Goal: Task Accomplishment & Management: Complete application form

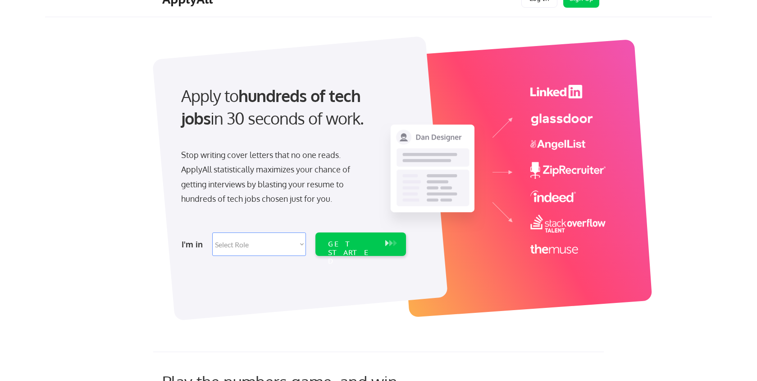
scroll to position [20, 0]
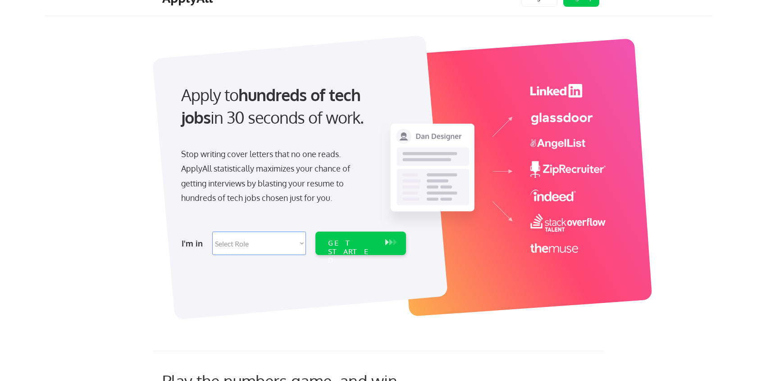
click at [256, 238] on select "Select Role Software Engineering Product Management Customer Success Sales UI/U…" at bounding box center [259, 242] width 94 height 23
select select ""data_science___analytics""
click at [212, 231] on select "Select Role Software Engineering Product Management Customer Success Sales UI/U…" at bounding box center [259, 242] width 94 height 23
select select ""data_science___analytics""
click at [352, 248] on div "GET STARTED" at bounding box center [352, 242] width 57 height 23
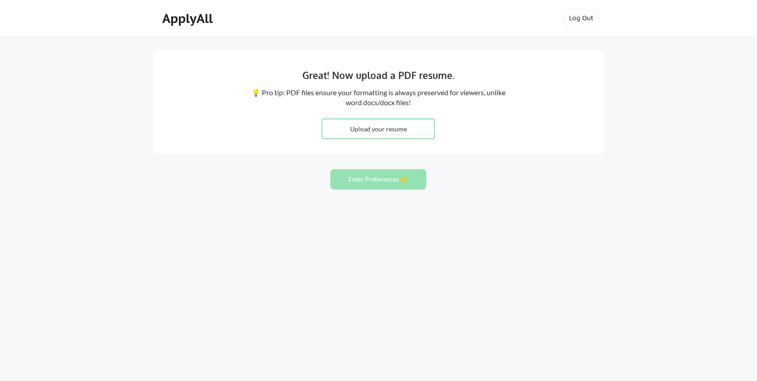
click at [381, 123] on input "file" at bounding box center [378, 128] width 112 height 19
type input "C:\fakepath\RWE-J&J.pdf"
click at [379, 180] on button "Enter Preferences 👉" at bounding box center [379, 179] width 96 height 20
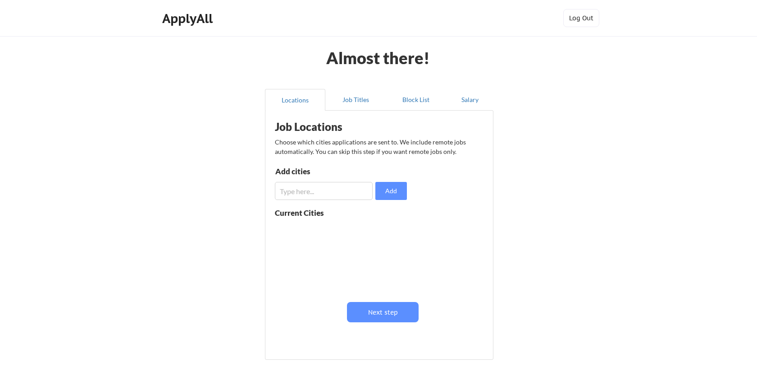
click at [331, 186] on input "input" at bounding box center [324, 191] width 98 height 18
type input "M"
type input "Maryland"
click at [395, 192] on button "Add" at bounding box center [392, 191] width 32 height 18
click at [379, 231] on button at bounding box center [379, 230] width 7 height 7
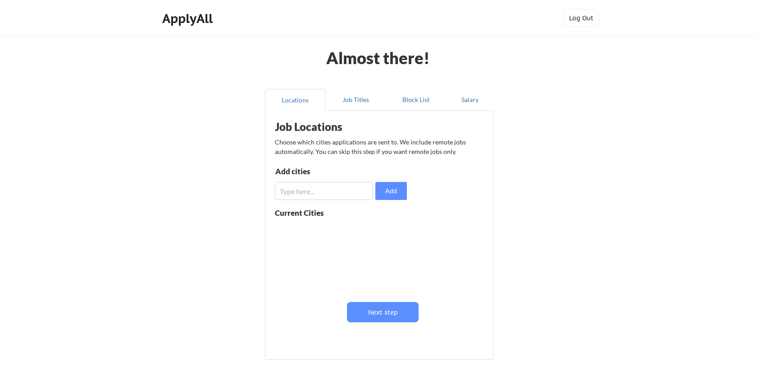
click at [318, 183] on input "input" at bounding box center [324, 191] width 98 height 18
type input "DC"
click at [387, 195] on button "Add" at bounding box center [392, 191] width 32 height 18
click at [376, 231] on button at bounding box center [379, 230] width 7 height 7
click at [330, 192] on input "input" at bounding box center [324, 191] width 98 height 18
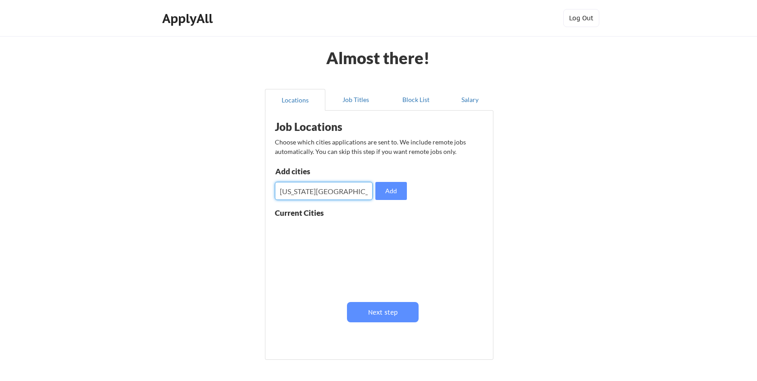
type input "washington DC"
click at [386, 193] on button "Add" at bounding box center [392, 191] width 32 height 18
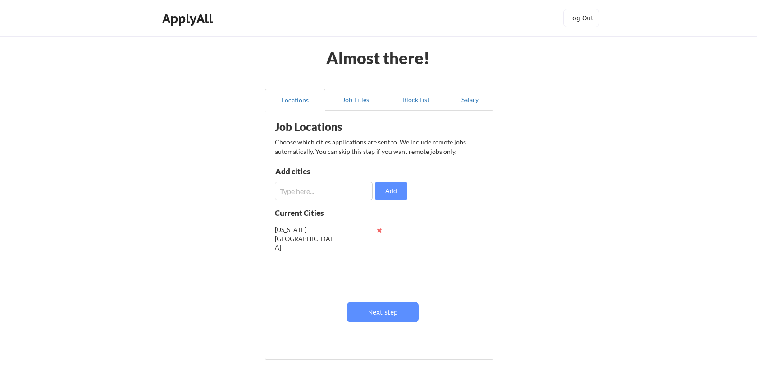
click at [328, 197] on input "input" at bounding box center [324, 191] width 98 height 18
type input "Boston"
click at [395, 194] on button "Add" at bounding box center [392, 191] width 32 height 18
click at [344, 190] on input "input" at bounding box center [324, 191] width 98 height 18
click at [291, 190] on input "input" at bounding box center [324, 191] width 98 height 18
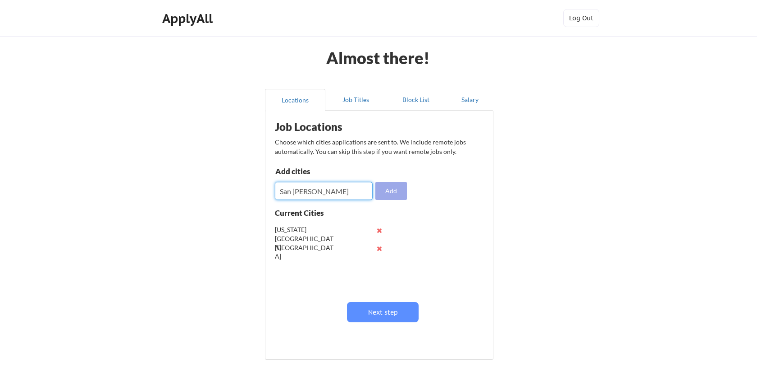
type input "San fransisco"
click at [392, 192] on button "Add" at bounding box center [392, 191] width 32 height 18
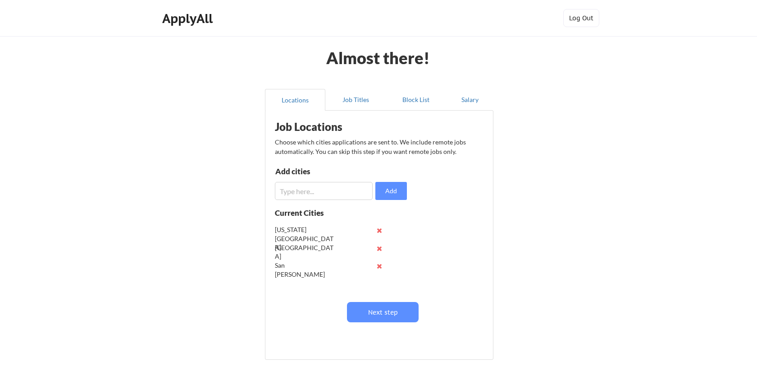
click at [334, 191] on input "input" at bounding box center [324, 191] width 98 height 18
type input "[US_STATE]"
click at [397, 192] on button "Add" at bounding box center [392, 191] width 32 height 18
click at [338, 193] on input "input" at bounding box center [324, 191] width 98 height 18
type input "Atlanta"
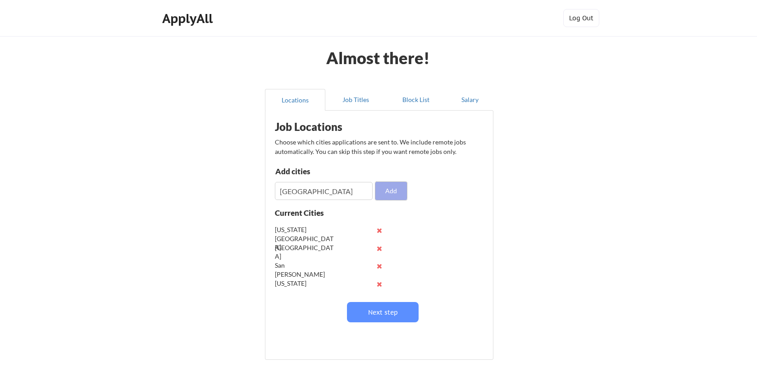
click at [390, 189] on button "Add" at bounding box center [392, 191] width 32 height 18
click at [326, 190] on input "input" at bounding box center [324, 191] width 98 height 18
type input "Baltimore"
click at [391, 194] on button "Add" at bounding box center [392, 191] width 32 height 18
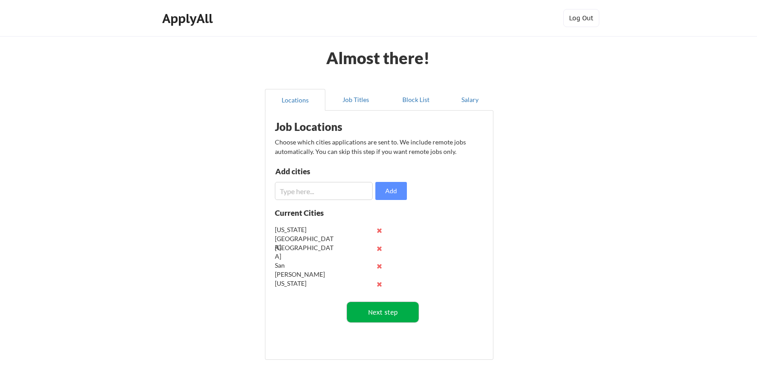
click at [391, 313] on button "Next step" at bounding box center [383, 312] width 72 height 20
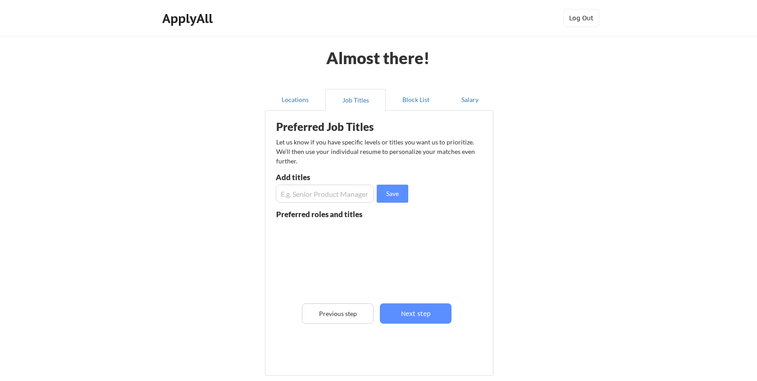
click at [331, 192] on input "input" at bounding box center [325, 193] width 98 height 18
type input "S"
type input "Principal Data Scientist"
click at [407, 195] on button "Save" at bounding box center [393, 193] width 32 height 18
click at [345, 192] on input "input" at bounding box center [325, 193] width 98 height 18
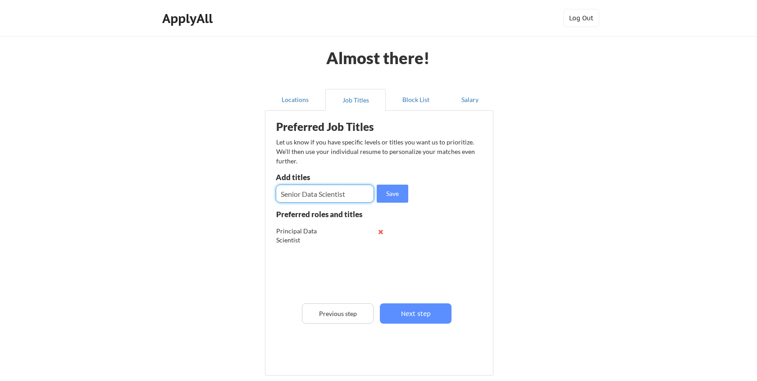
type input "Senior Data Scientist"
click at [392, 199] on button "Save" at bounding box center [393, 193] width 32 height 18
click at [332, 195] on input "input" at bounding box center [325, 193] width 98 height 18
type input "Senior Machine Learning Engineer"
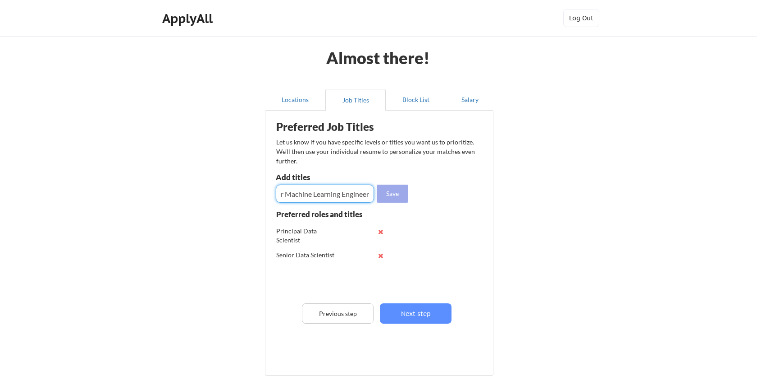
click at [401, 192] on button "Save" at bounding box center [393, 193] width 32 height 18
click at [340, 193] on input "input" at bounding box center [325, 193] width 98 height 18
type input "Principal Machine Learning Engineer"
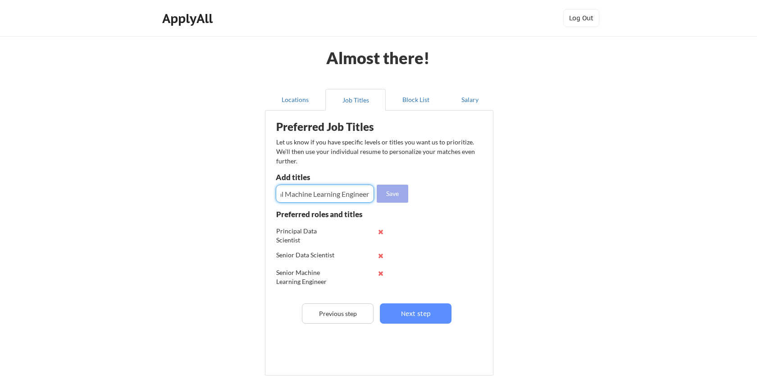
scroll to position [0, 0]
click at [389, 189] on button "Save" at bounding box center [393, 193] width 32 height 18
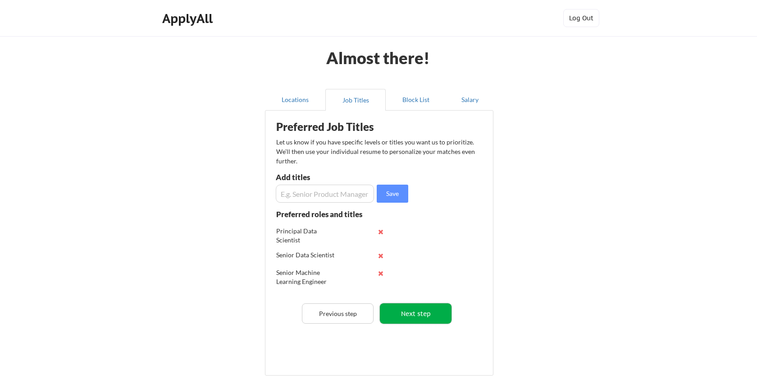
click at [402, 308] on button "Next step" at bounding box center [416, 313] width 72 height 20
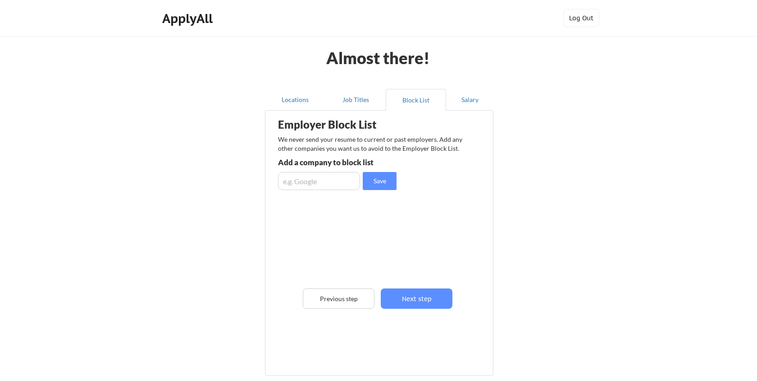
click at [313, 186] on input "input" at bounding box center [319, 181] width 82 height 18
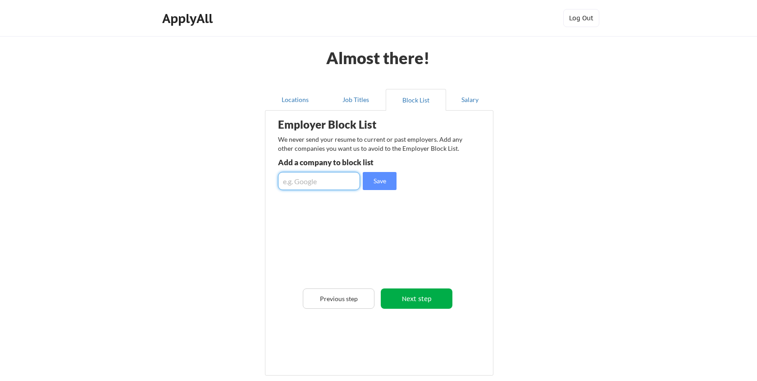
click at [416, 302] on button "Next step" at bounding box center [417, 298] width 72 height 20
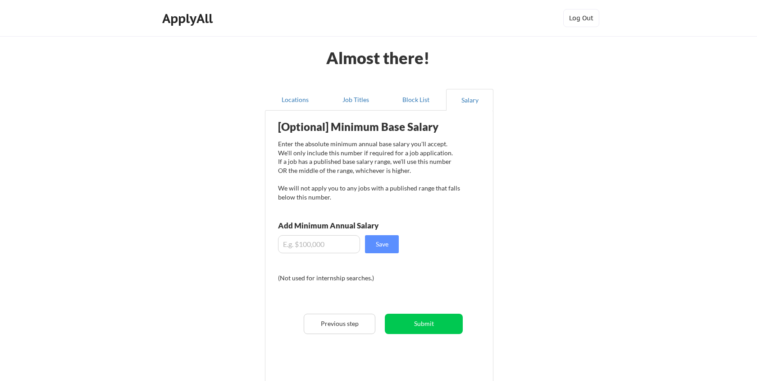
click at [323, 243] on input "input" at bounding box center [319, 244] width 82 height 18
type input "$145,000"
click at [436, 321] on button "Submit" at bounding box center [424, 323] width 78 height 20
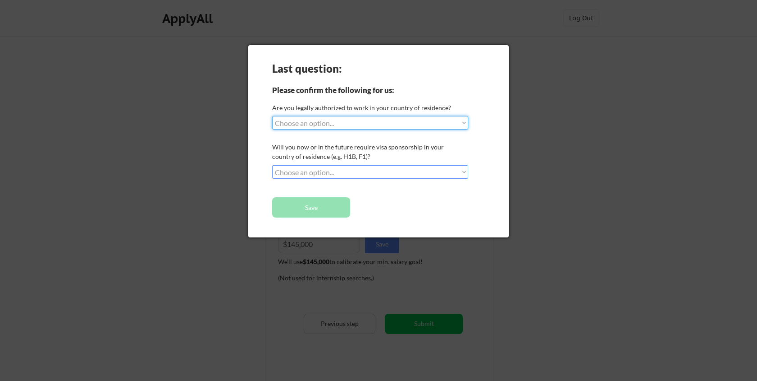
click at [351, 127] on select "Choose an option... Yes, I am a US Citizen Yes, I am a Canadian Citizen Yes, I …" at bounding box center [370, 123] width 196 height 14
select select ""yes__i_am_a_us_green_card_holder""
click at [272, 116] on select "Choose an option... Yes, I am a US Citizen Yes, I am a Canadian Citizen Yes, I …" at bounding box center [370, 123] width 196 height 14
click at [326, 174] on select "Choose an option... No, I will not need sponsorship Yes, I will need sponsorship" at bounding box center [370, 172] width 196 height 14
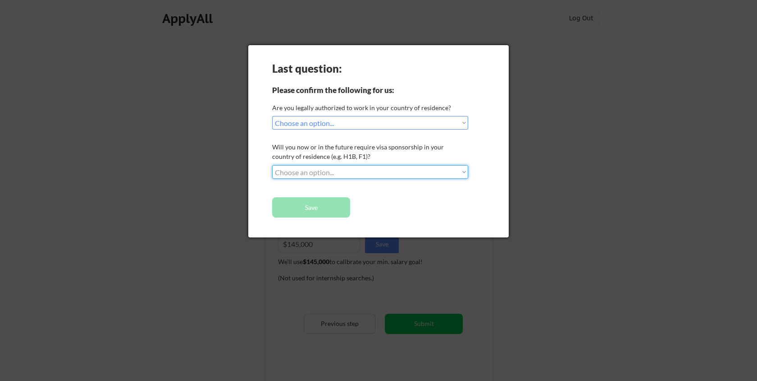
select select ""no__i_will_not_need_sponsorship""
click at [272, 165] on select "Choose an option... No, I will not need sponsorship Yes, I will need sponsorship" at bounding box center [370, 172] width 196 height 14
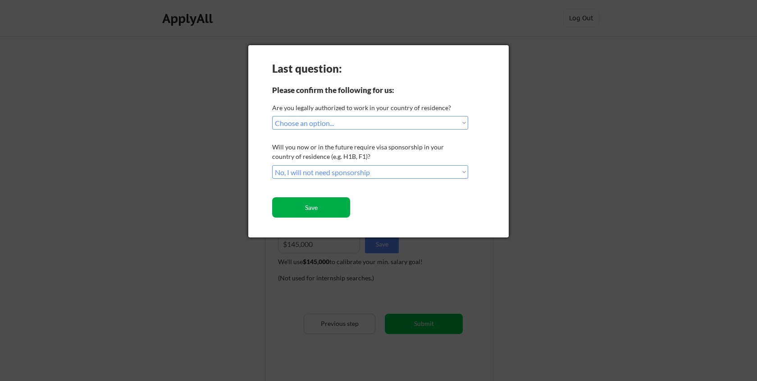
click at [314, 209] on button "Save" at bounding box center [311, 207] width 78 height 20
